Goal: Transaction & Acquisition: Book appointment/travel/reservation

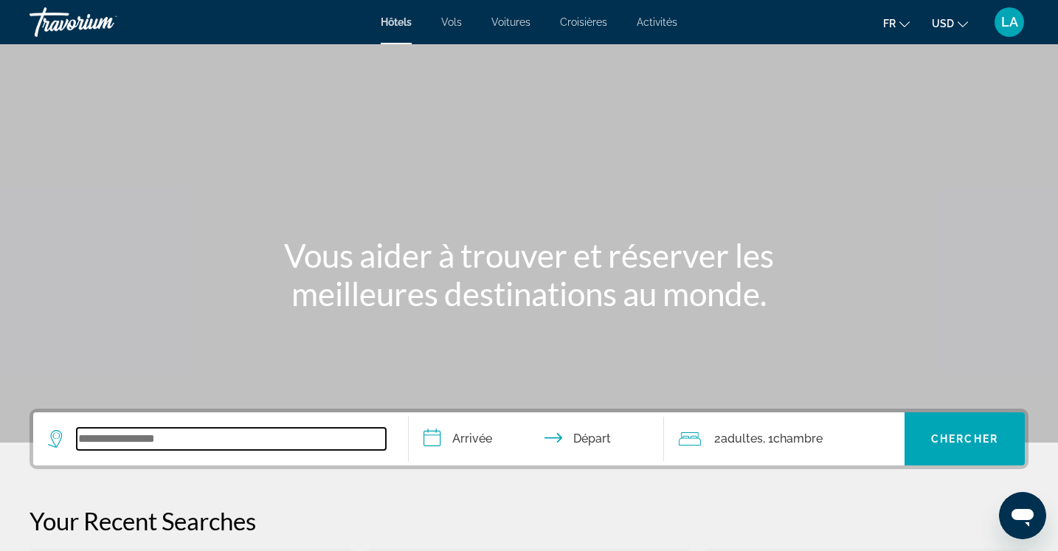
click at [199, 435] on input "Search widget" at bounding box center [231, 439] width 309 height 22
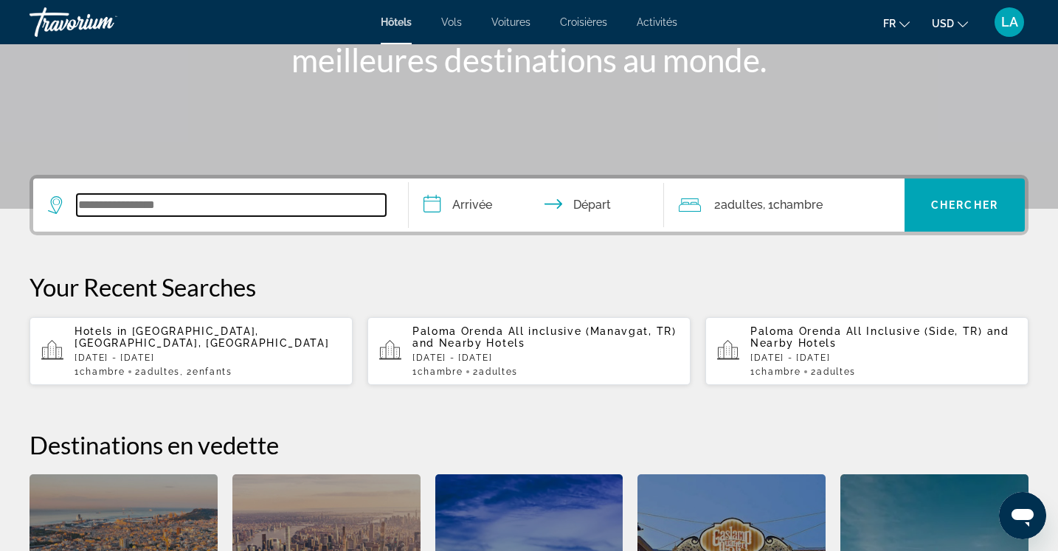
scroll to position [361, 0]
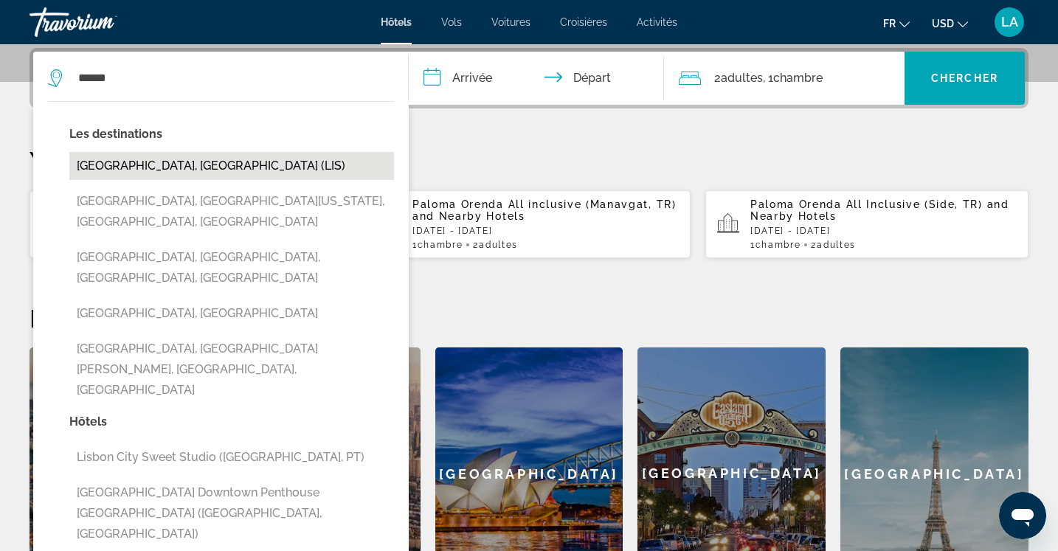
click at [167, 159] on button "[GEOGRAPHIC_DATA], [GEOGRAPHIC_DATA] (LIS)" at bounding box center [231, 166] width 325 height 28
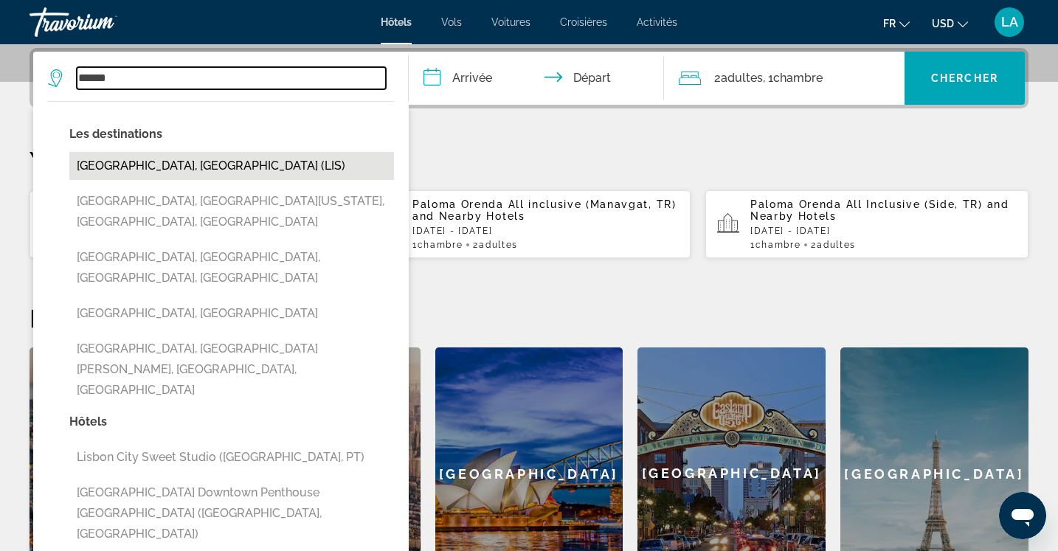
type input "**********"
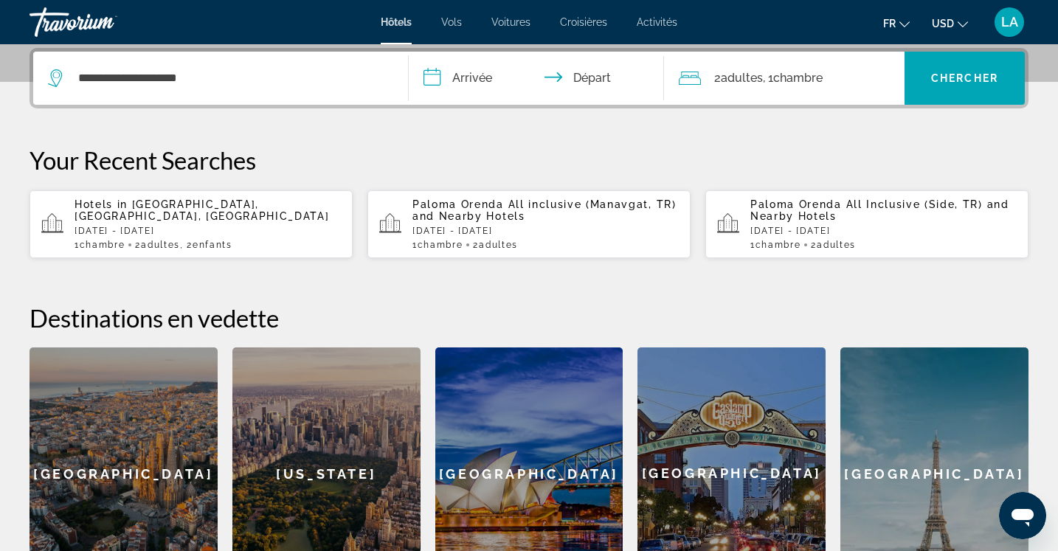
click at [482, 76] on input "**********" at bounding box center [539, 81] width 261 height 58
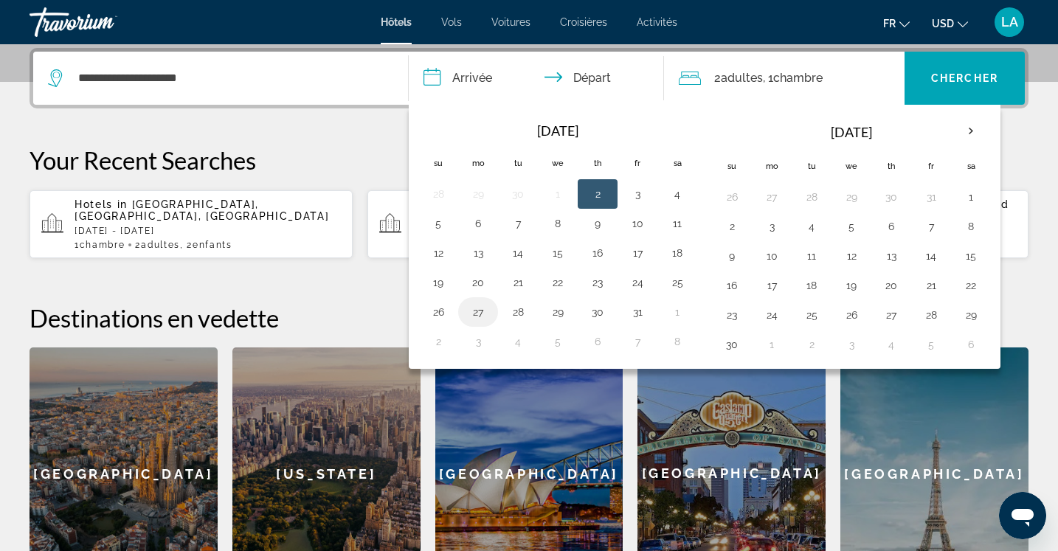
click at [480, 312] on button "27" at bounding box center [478, 312] width 24 height 21
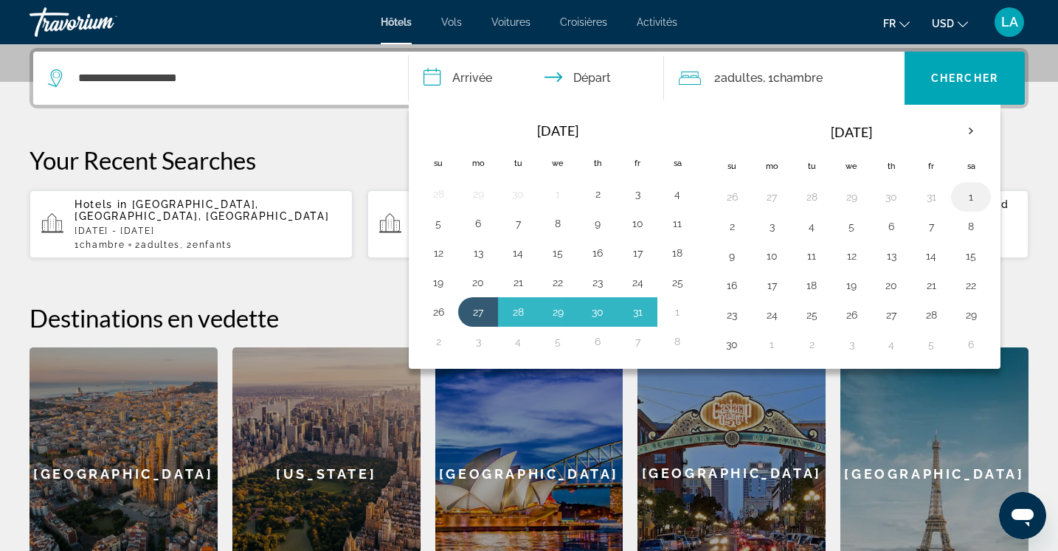
click at [979, 196] on button "1" at bounding box center [971, 197] width 24 height 21
type input "**********"
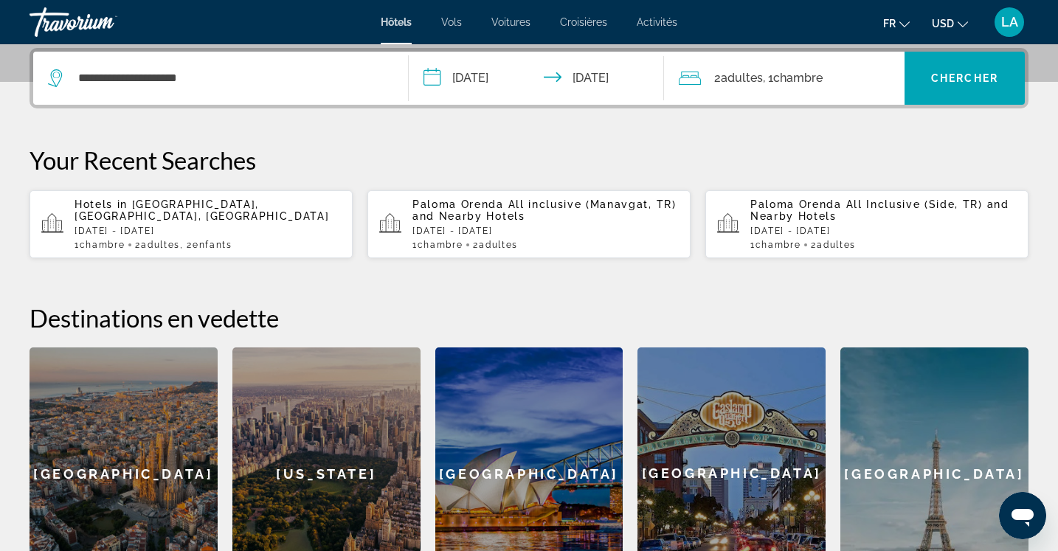
click at [742, 84] on span "Adultes" at bounding box center [742, 78] width 42 height 14
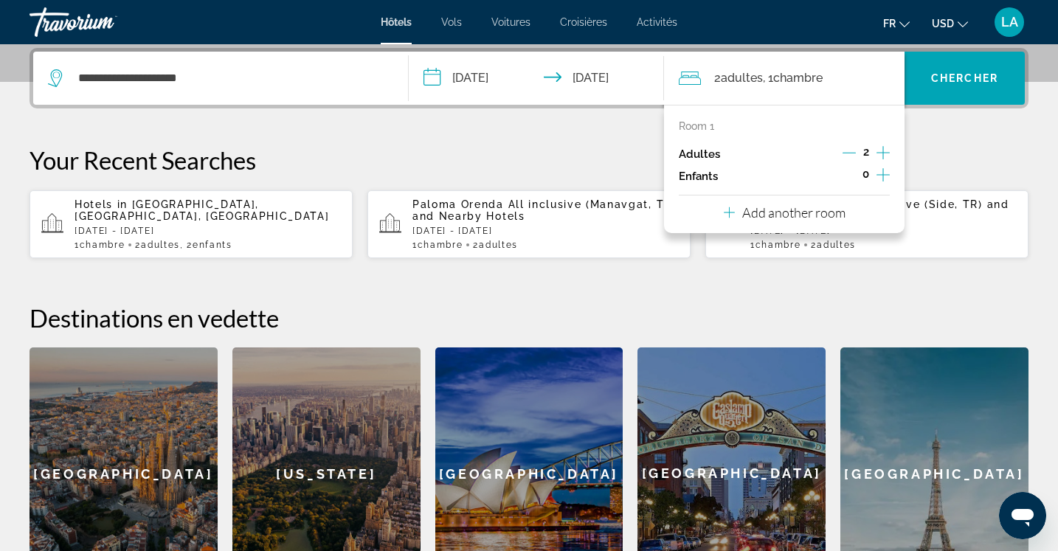
click at [884, 175] on icon "Increment children" at bounding box center [883, 174] width 13 height 13
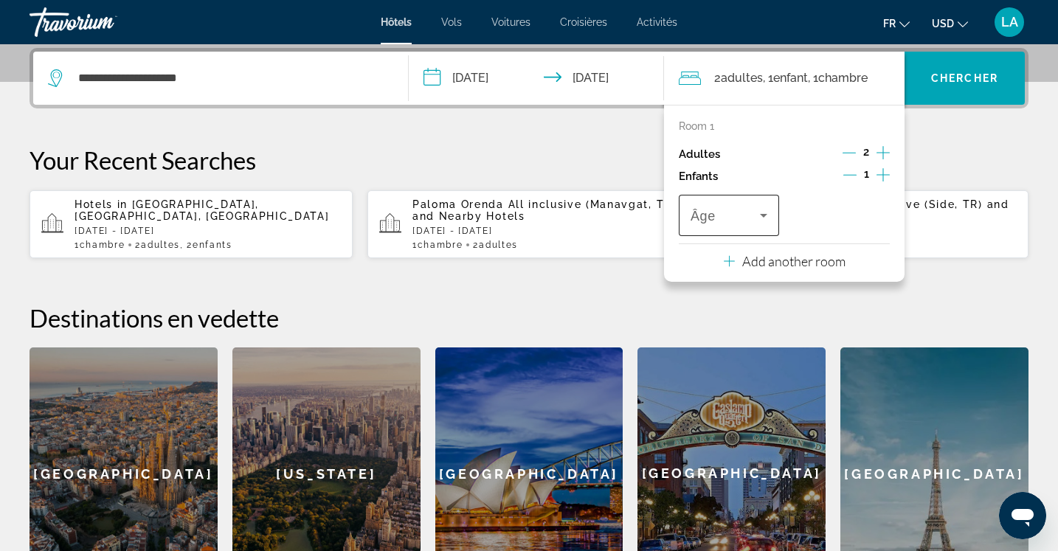
click at [776, 214] on div "Âge" at bounding box center [729, 215] width 100 height 41
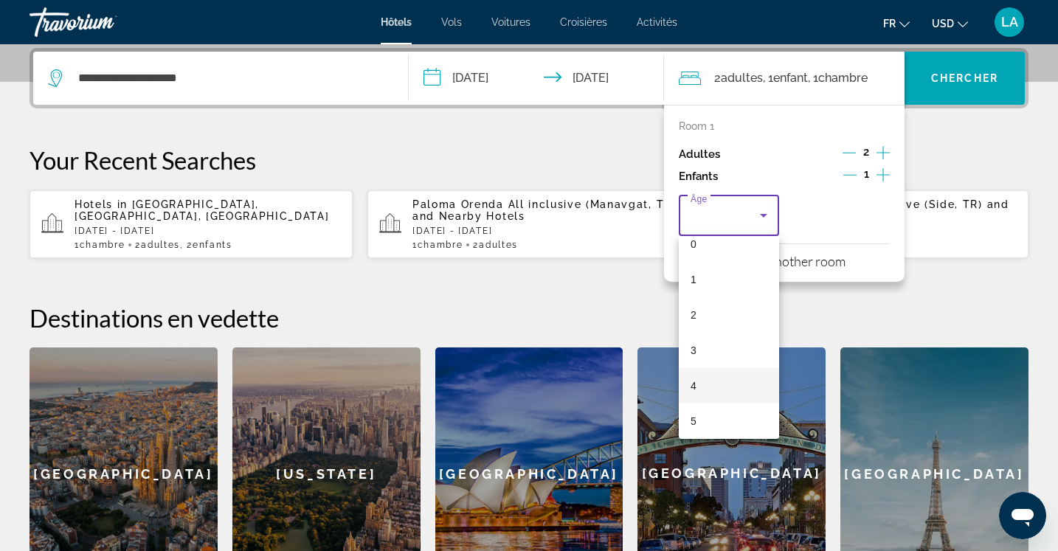
scroll to position [51, 0]
click at [723, 419] on mat-option "6" at bounding box center [729, 421] width 100 height 35
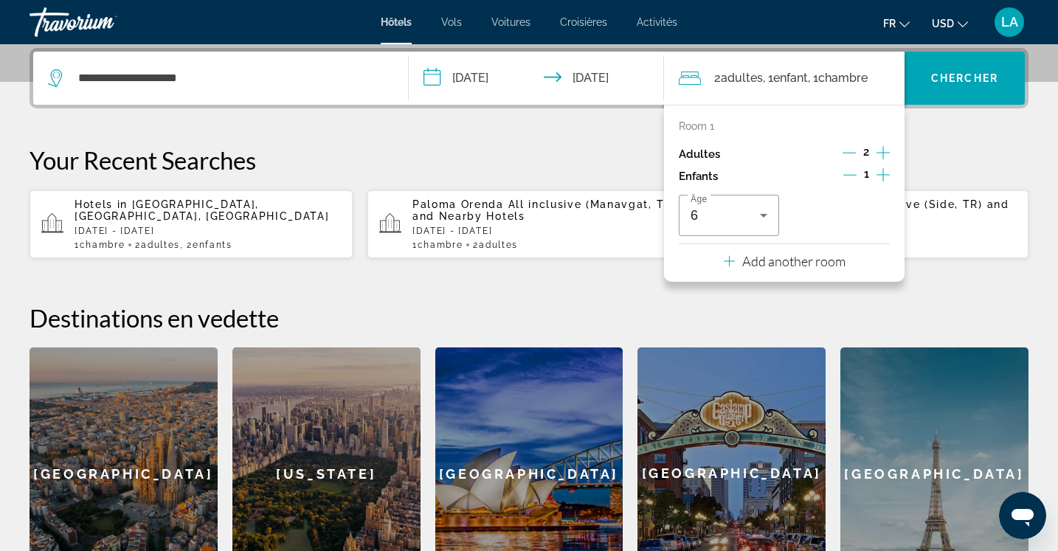
click at [956, 18] on button "USD USD ($) MXN (Mex$) CAD (Can$) GBP (£) EUR (€) AUD (A$) NZD (NZ$) CNY (CN¥)" at bounding box center [950, 23] width 36 height 21
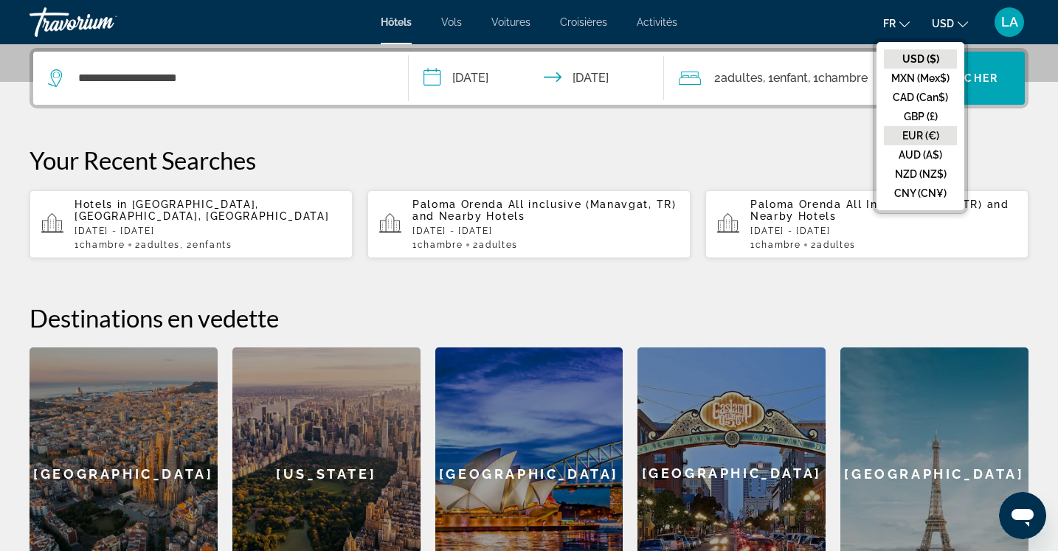
click at [931, 131] on button "EUR (€)" at bounding box center [920, 135] width 73 height 19
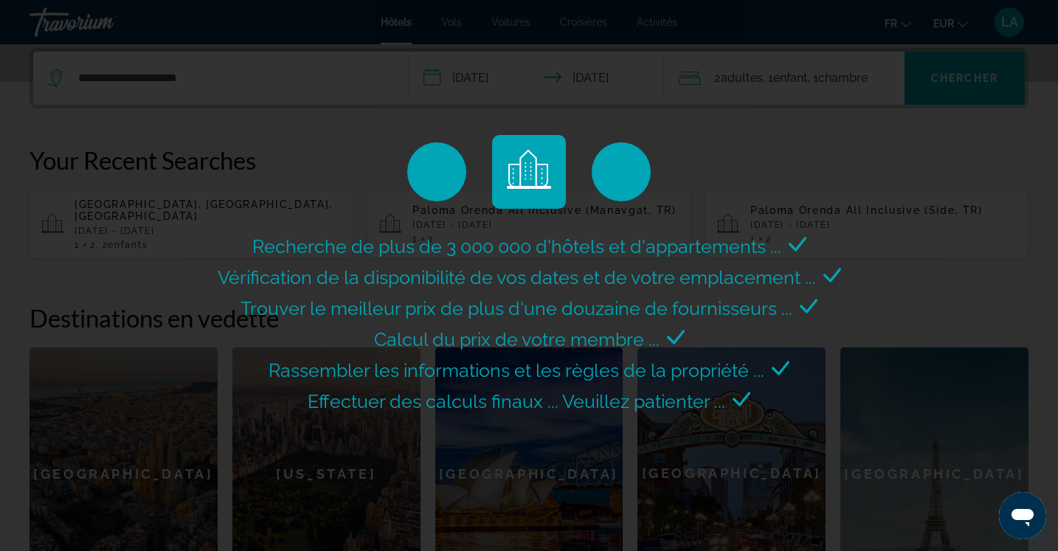
click at [742, 85] on div "Recherche de plus de 3 000 000 d'hôtels et d'appartements ... Vérification de l…" at bounding box center [529, 275] width 1058 height 551
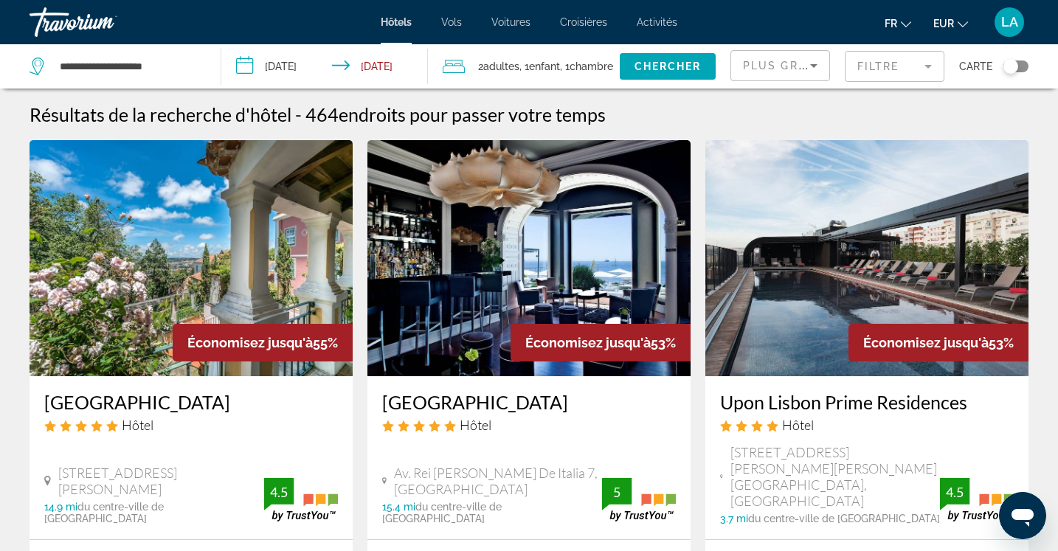
click at [385, 79] on input "**********" at bounding box center [327, 68] width 213 height 49
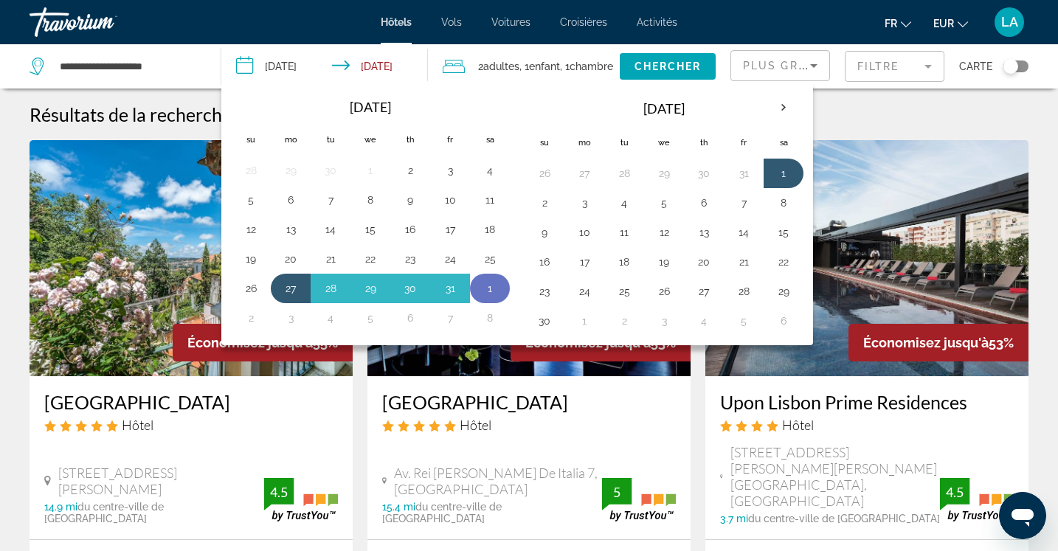
click at [481, 292] on button "1" at bounding box center [490, 288] width 24 height 21
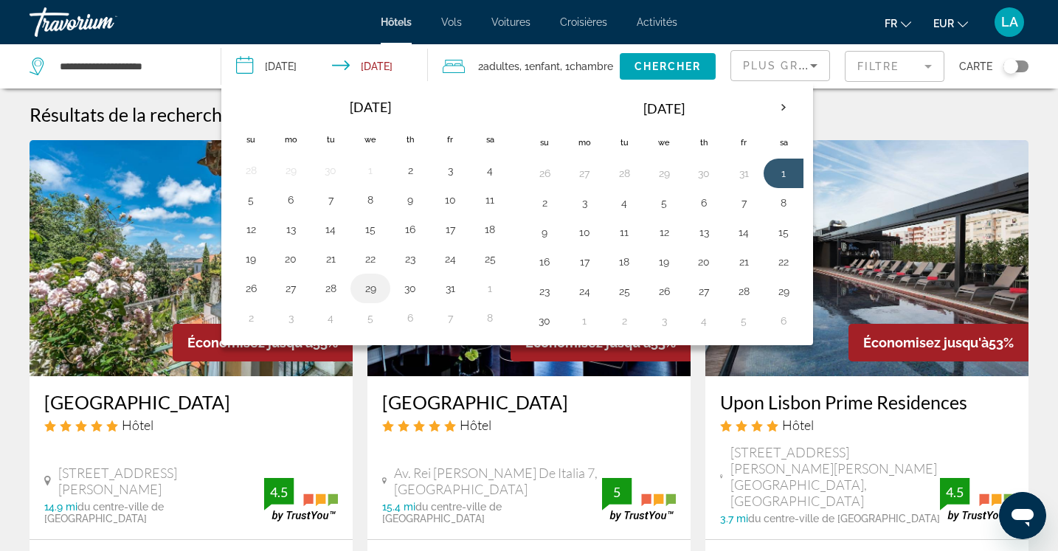
click at [368, 289] on button "29" at bounding box center [371, 288] width 24 height 21
type input "**********"
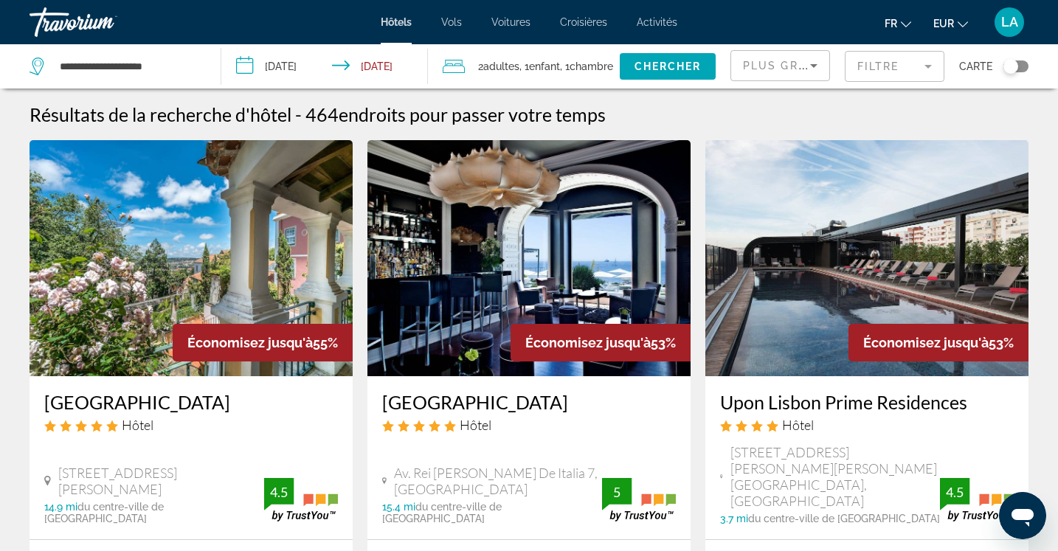
click at [374, 64] on input "**********" at bounding box center [327, 68] width 213 height 49
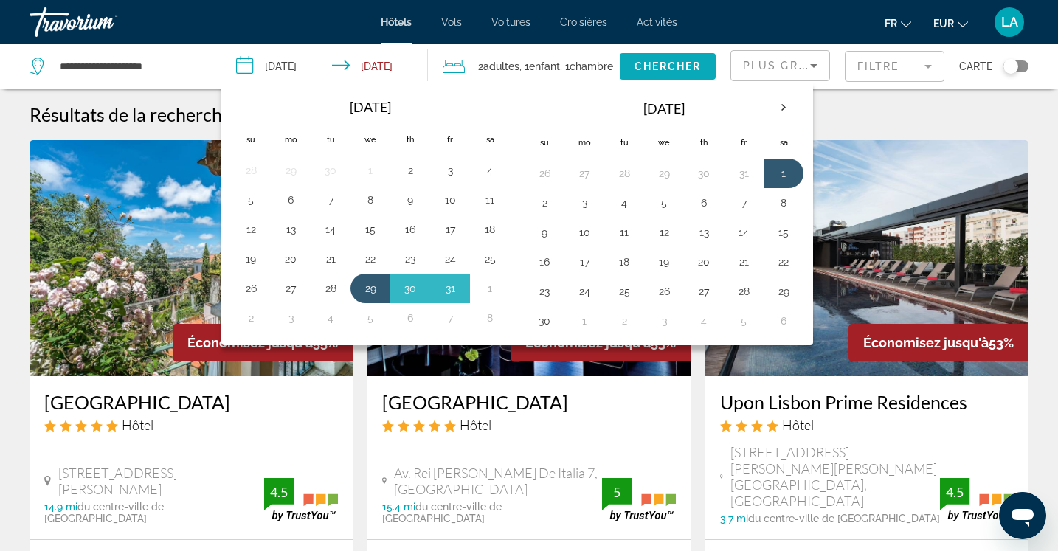
click at [635, 62] on span "Chercher" at bounding box center [668, 67] width 67 height 12
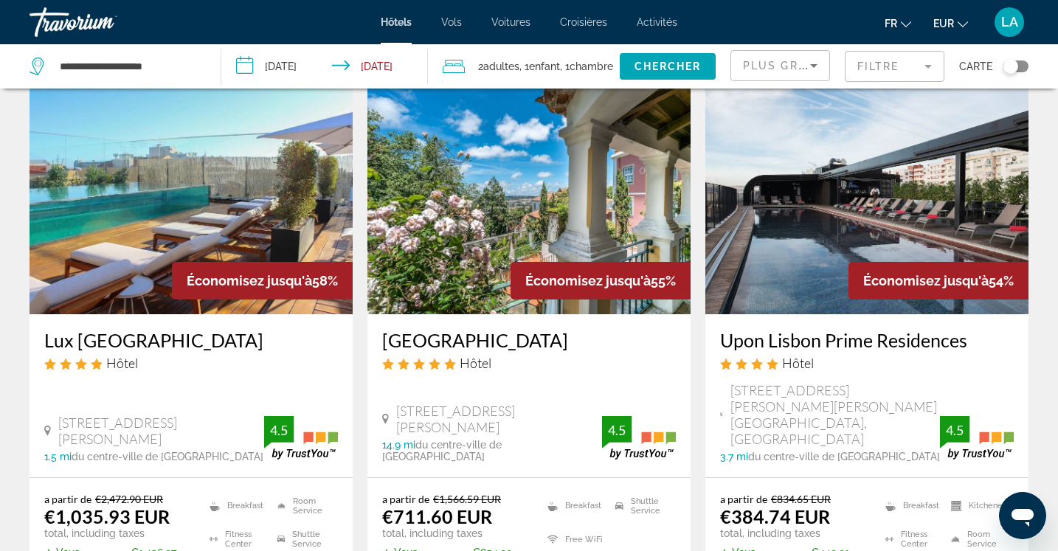
scroll to position [59, 0]
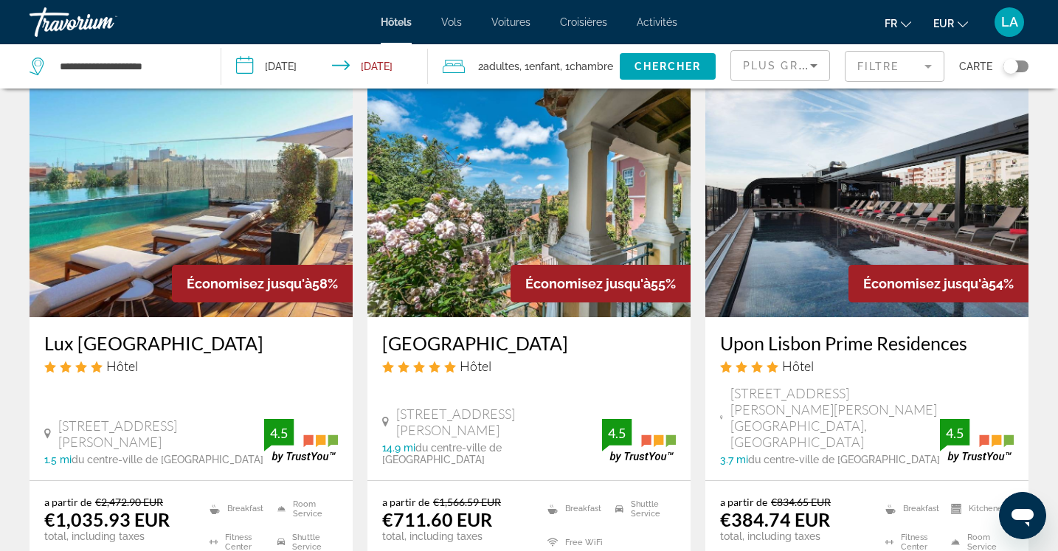
click at [125, 341] on h3 "Lux [GEOGRAPHIC_DATA]" at bounding box center [191, 343] width 294 height 22
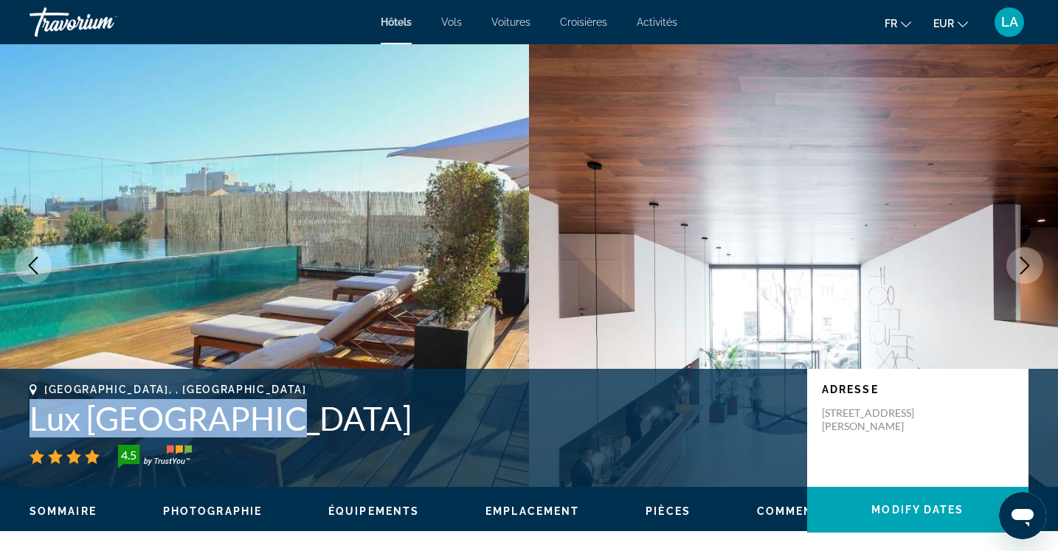
drag, startPoint x: 28, startPoint y: 423, endPoint x: 245, endPoint y: 433, distance: 217.2
click at [245, 433] on div "[GEOGRAPHIC_DATA], , [GEOGRAPHIC_DATA] Lux [GEOGRAPHIC_DATA] 4.5 Adresse [STREE…" at bounding box center [529, 428] width 1058 height 89
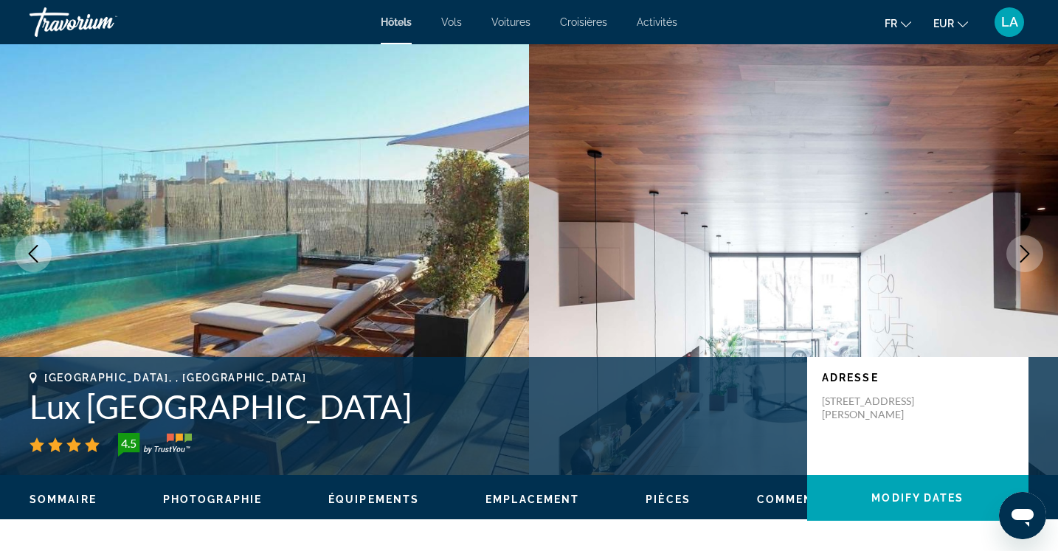
scroll to position [11, 0]
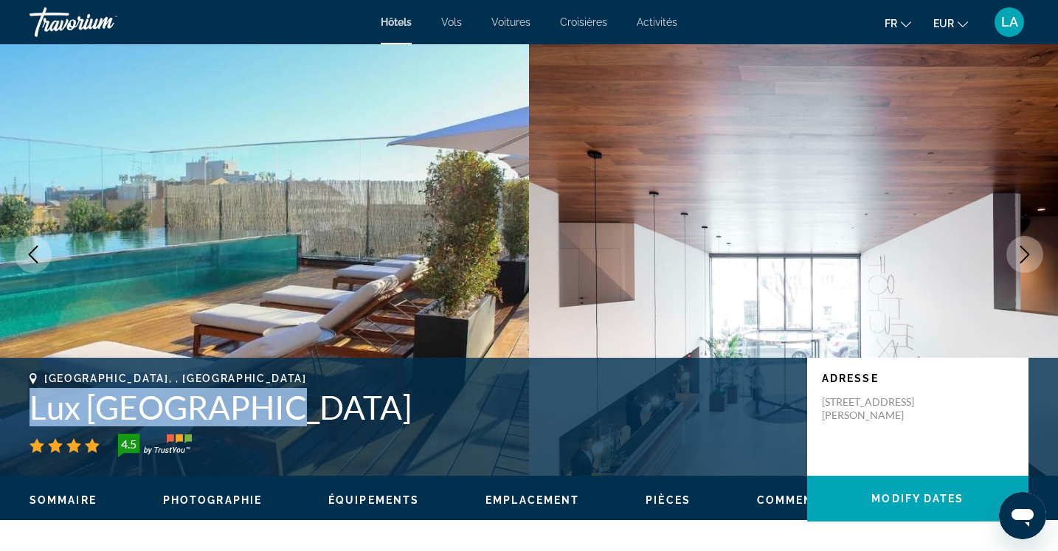
drag, startPoint x: 28, startPoint y: 407, endPoint x: 245, endPoint y: 421, distance: 217.5
click at [245, 421] on div "[GEOGRAPHIC_DATA], , [GEOGRAPHIC_DATA] Lux [GEOGRAPHIC_DATA] 4.5 Adresse [STREE…" at bounding box center [529, 417] width 1058 height 89
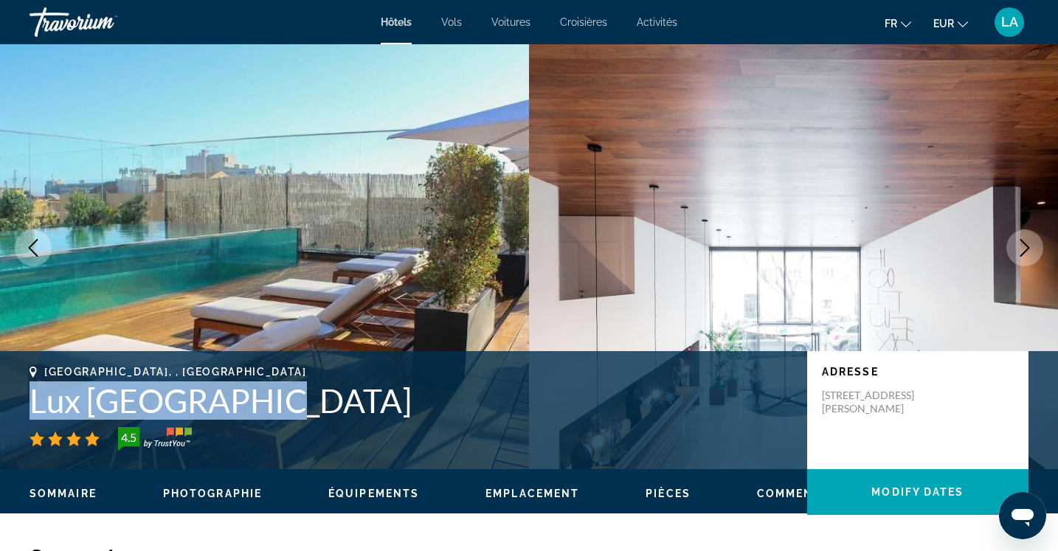
scroll to position [18, 0]
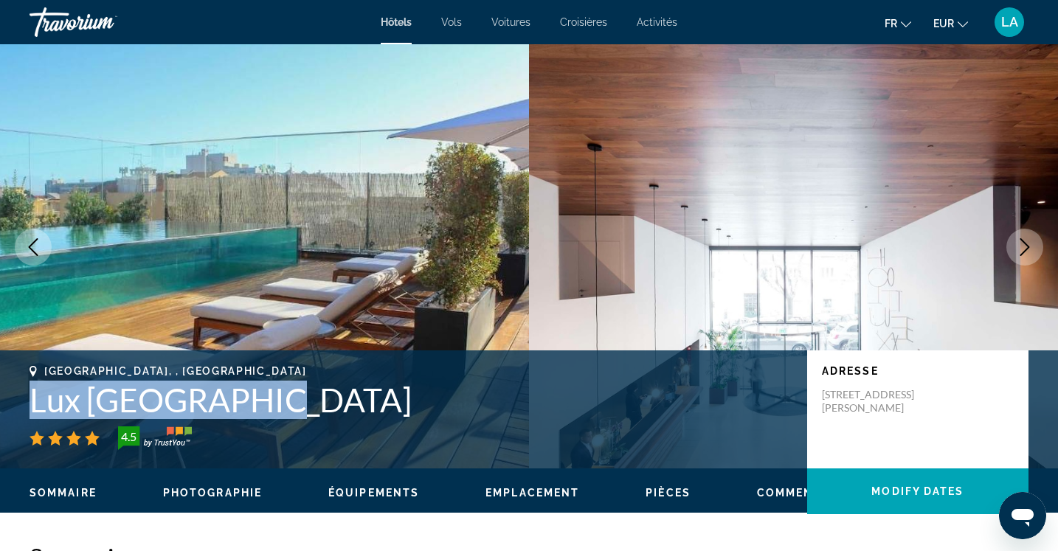
copy h1 "Lux [GEOGRAPHIC_DATA]"
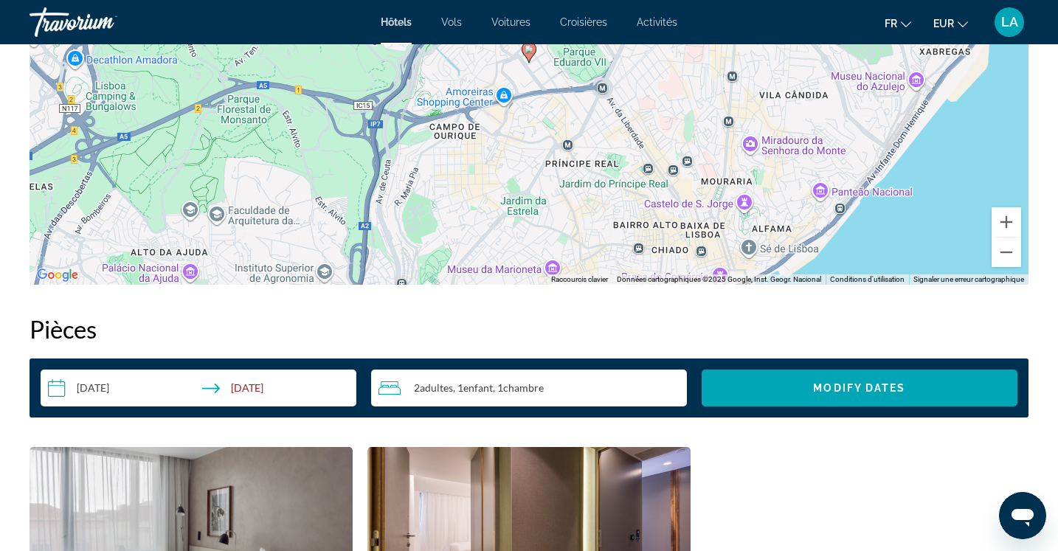
scroll to position [1583, 0]
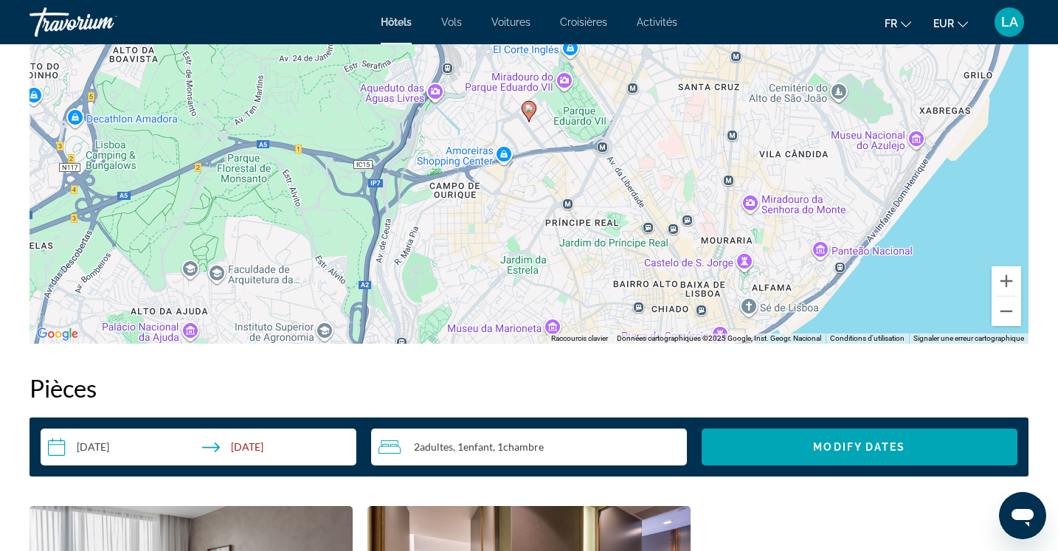
click at [611, 449] on div "2 Adulte Adultes , 1 Enfant Enfants , 1 Chambre pièces" at bounding box center [533, 447] width 309 height 18
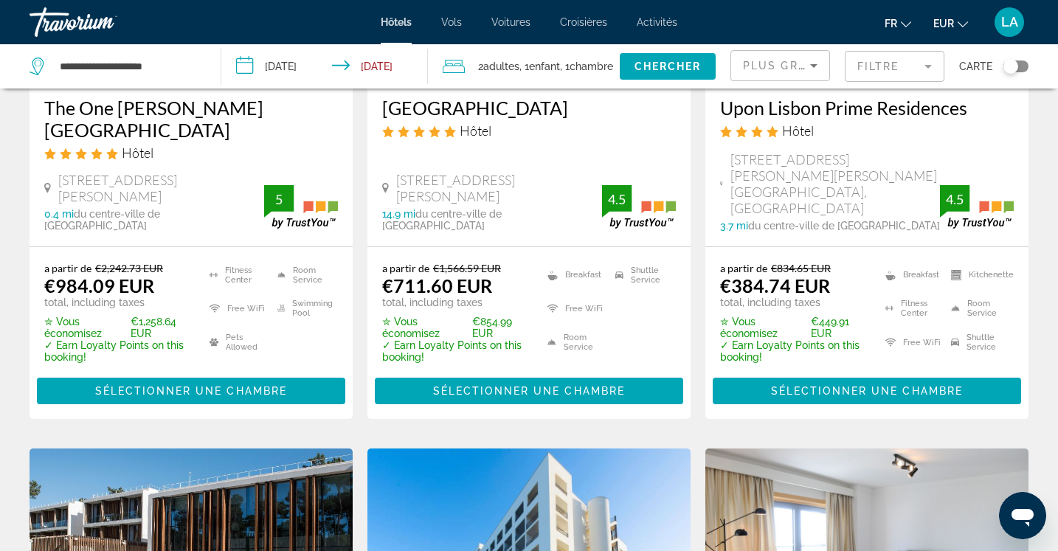
scroll to position [295, 0]
